Goal: Information Seeking & Learning: Learn about a topic

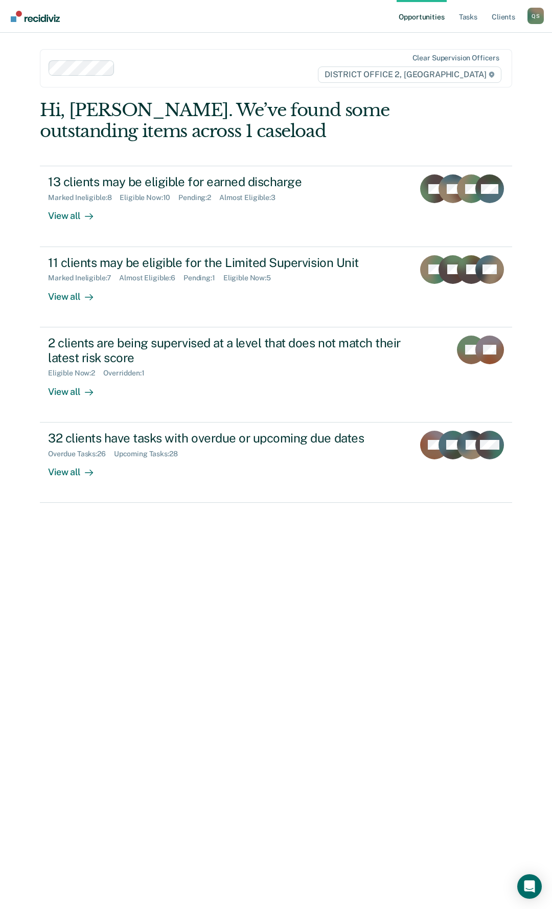
click at [433, 15] on link "Opportunities" at bounding box center [422, 16] width 50 height 33
click at [510, 16] on link "Client s" at bounding box center [504, 16] width 28 height 33
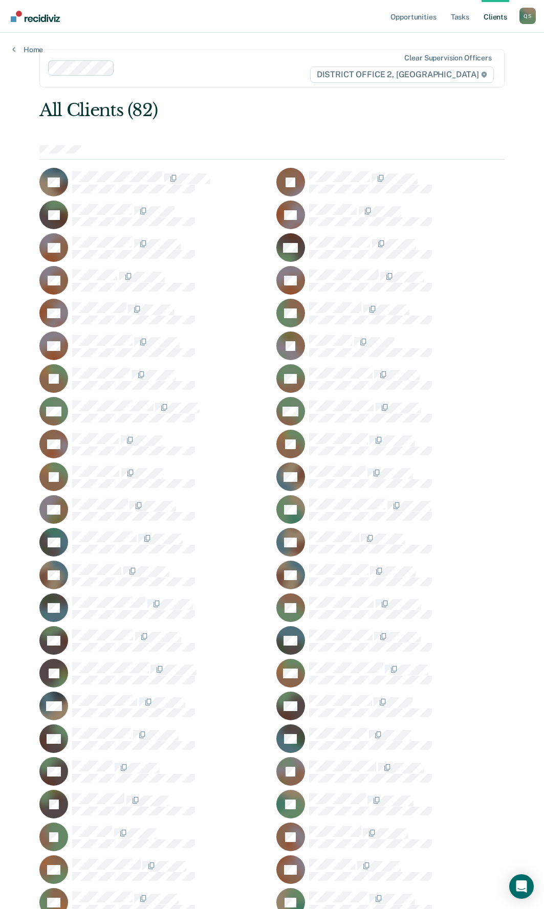
click at [300, 178] on icon at bounding box center [299, 171] width 44 height 46
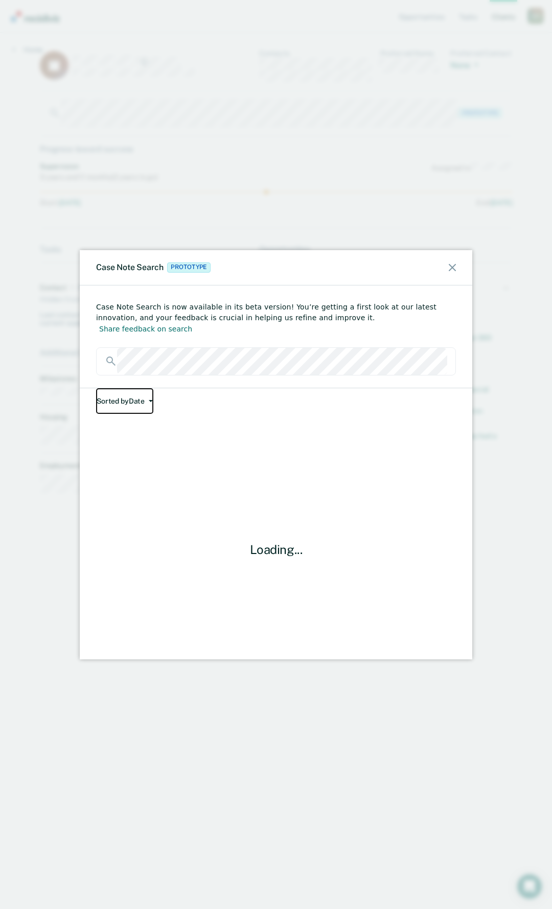
click at [149, 400] on icon "button" at bounding box center [151, 401] width 4 height 2
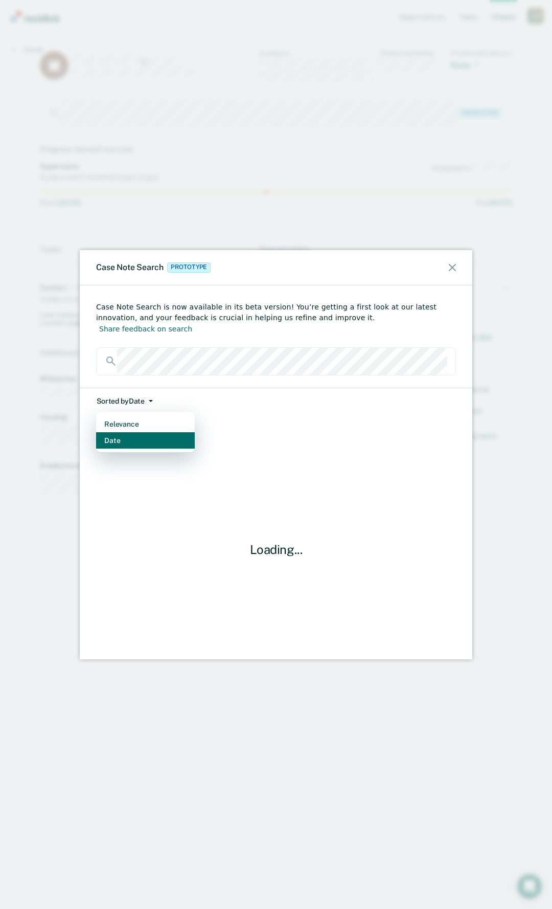
click at [120, 432] on button "Date" at bounding box center [145, 440] width 99 height 16
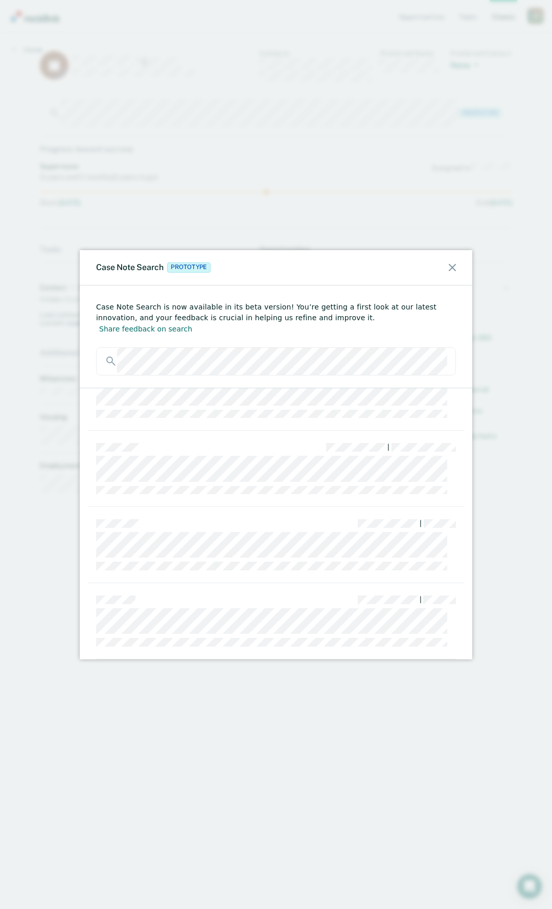
scroll to position [318, 0]
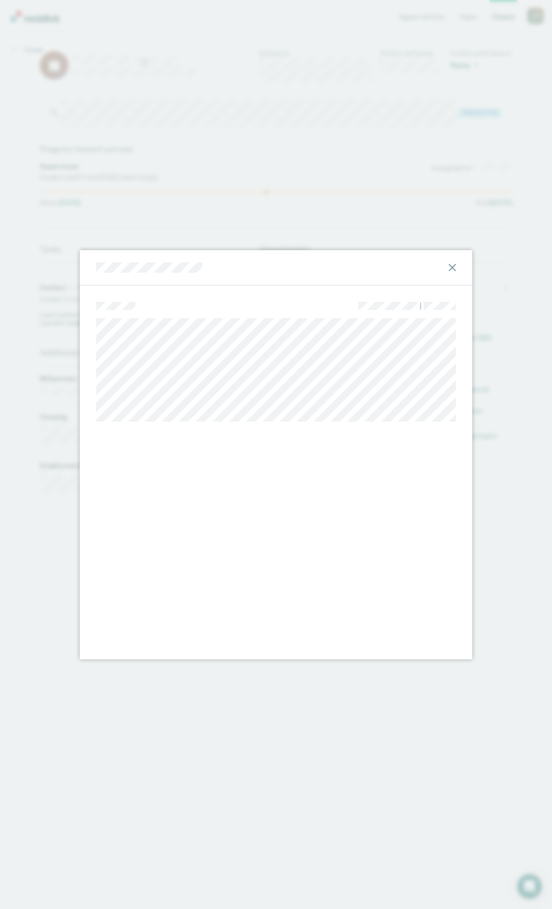
click at [449, 266] on icon at bounding box center [452, 267] width 7 height 7
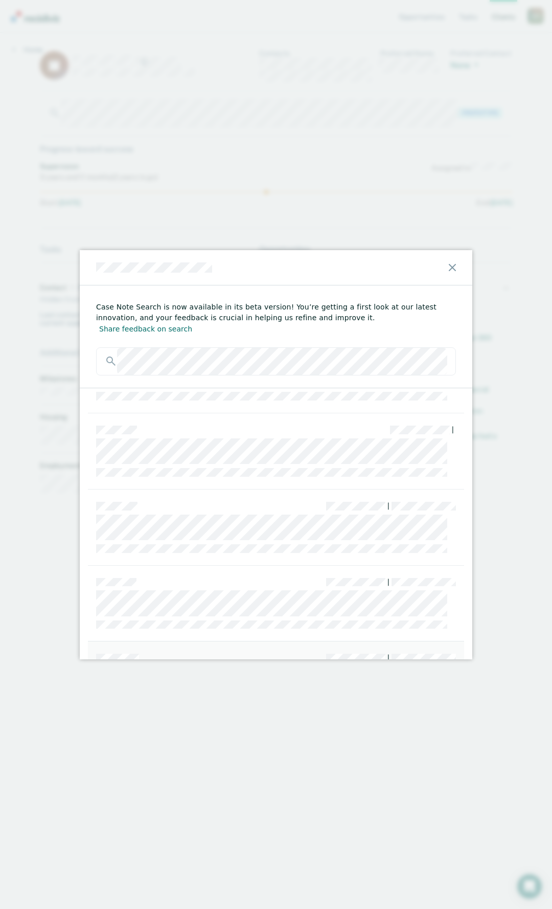
scroll to position [62, 0]
